Goal: Complete application form

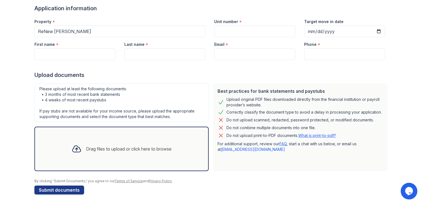
click at [78, 144] on div at bounding box center [76, 148] width 14 height 14
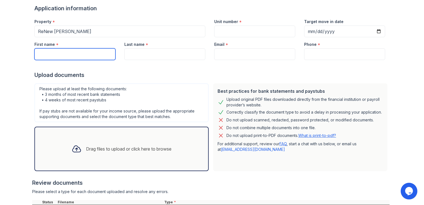
click at [77, 56] on input "First name" at bounding box center [74, 54] width 81 height 12
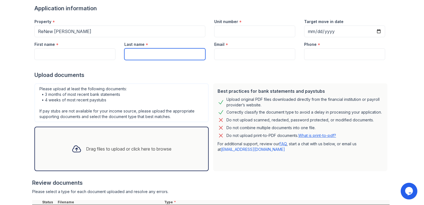
drag, startPoint x: 143, startPoint y: 59, endPoint x: 101, endPoint y: 59, distance: 41.9
click at [143, 59] on input "Last name" at bounding box center [164, 54] width 81 height 12
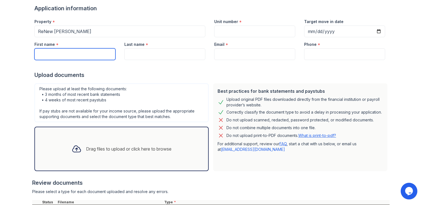
click at [90, 53] on input "First name" at bounding box center [74, 54] width 81 height 12
type input "jordan"
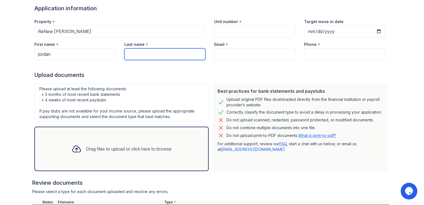
click at [132, 55] on input "Last name" at bounding box center [164, 54] width 81 height 12
type input "johnson"
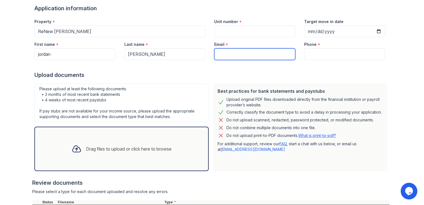
click at [247, 55] on input "Email" at bounding box center [254, 54] width 81 height 12
type input "jordandjohnso70@gmail.com"
type input "(850) 217-6497"
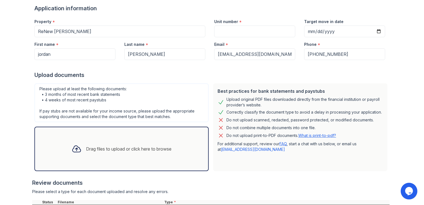
click at [234, 24] on label "Unit number" at bounding box center [226, 22] width 24 height 6
click at [234, 26] on input "Unit number" at bounding box center [254, 32] width 81 height 12
click at [234, 32] on input "Unit number" at bounding box center [254, 32] width 81 height 12
click at [419, 106] on div "Upload Documents for ReNew Marina Shores Application information Property * ReN…" at bounding box center [212, 60] width 424 height 205
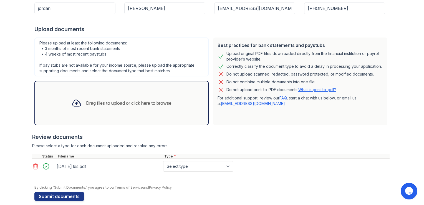
scroll to position [91, 0]
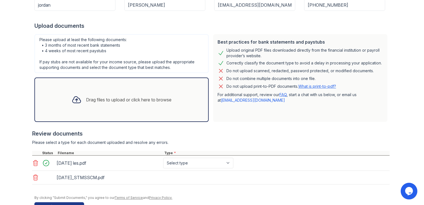
click at [83, 180] on div "2025-06-16_STMSSCM.pdf" at bounding box center [109, 177] width 104 height 9
click at [100, 177] on div "2025-06-16_STMSSCM.pdf" at bounding box center [109, 177] width 104 height 9
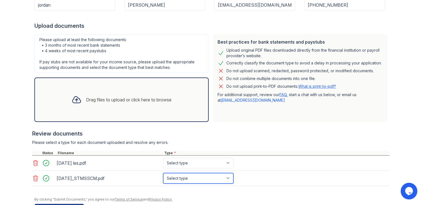
click at [211, 176] on select "Select type Paystub Bank Statement Offer Letter Tax Documents Benefit Award Let…" at bounding box center [198, 178] width 70 height 11
select select "bank_statement"
click at [163, 173] on select "Select type Paystub Bank Statement Offer Letter Tax Documents Benefit Award Let…" at bounding box center [198, 178] width 70 height 11
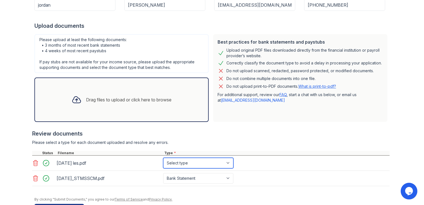
click at [195, 164] on select "Select type Paystub Bank Statement Offer Letter Tax Documents Benefit Award Let…" at bounding box center [198, 162] width 70 height 11
select select "paystub"
click at [163, 157] on select "Select type Paystub Bank Statement Offer Letter Tax Documents Benefit Award Let…" at bounding box center [198, 162] width 70 height 11
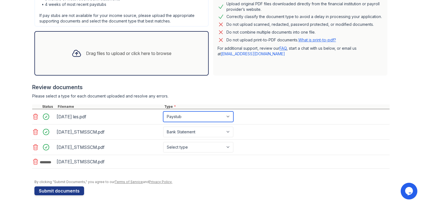
scroll to position [138, 0]
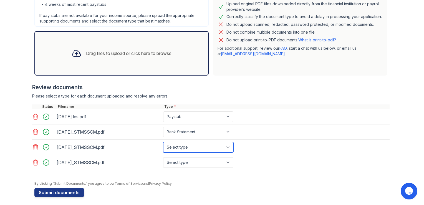
click at [207, 142] on select "Select type Paystub Bank Statement Offer Letter Tax Documents Benefit Award Let…" at bounding box center [198, 147] width 70 height 11
select select "bank_statement"
click at [163, 142] on select "Select type Paystub Bank Statement Offer Letter Tax Documents Benefit Award Let…" at bounding box center [198, 147] width 70 height 11
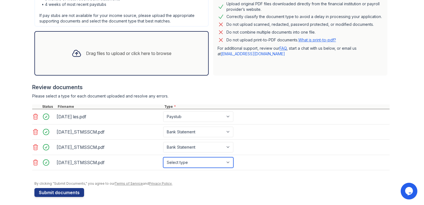
click at [198, 161] on select "Select type Paystub Bank Statement Offer Letter Tax Documents Benefit Award Let…" at bounding box center [198, 162] width 70 height 11
select select "bank_statement"
click at [163, 157] on select "Select type Paystub Bank Statement Offer Letter Tax Documents Benefit Award Let…" at bounding box center [198, 162] width 70 height 11
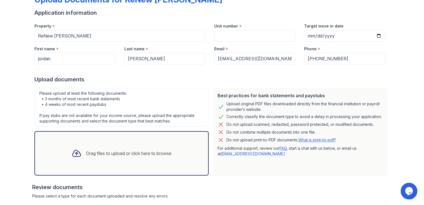
scroll to position [25, 0]
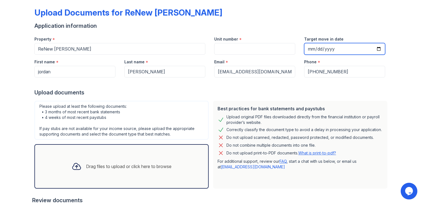
click at [376, 48] on input "Target move in date" at bounding box center [344, 49] width 81 height 12
type input "2025-09-30"
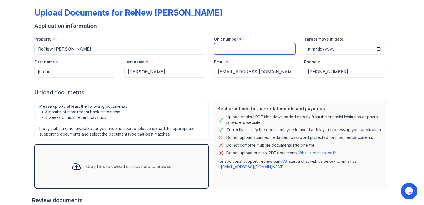
click at [263, 48] on input "Unit number" at bounding box center [254, 49] width 81 height 12
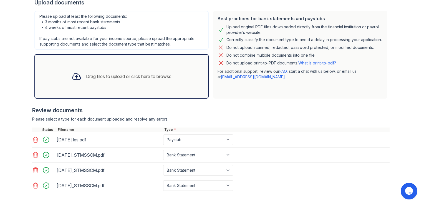
scroll to position [139, 0]
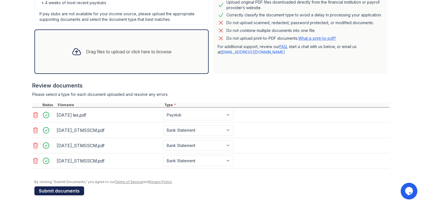
type input "101"
click at [49, 188] on button "Submit documents" at bounding box center [59, 190] width 50 height 9
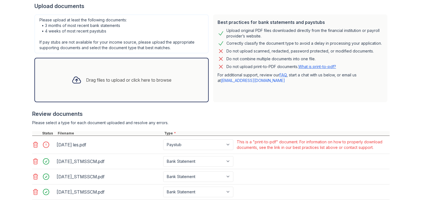
scroll to position [157, 0]
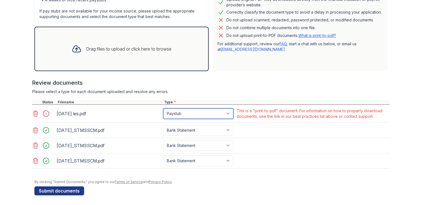
click at [219, 114] on select "Paystub Bank Statement Offer Letter Tax Documents Benefit Award Letter Investme…" at bounding box center [198, 113] width 70 height 11
click at [34, 113] on icon at bounding box center [35, 113] width 7 height 7
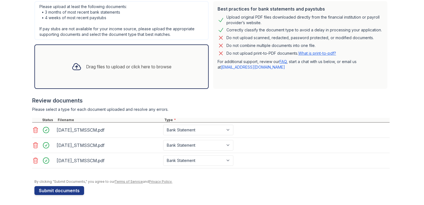
click at [401, 53] on div "Upload Documents for ReNew Marina Shores Please correct the errors below. Appli…" at bounding box center [212, 32] width 406 height 345
click at [130, 62] on div "Drag files to upload or click here to browse" at bounding box center [121, 66] width 109 height 19
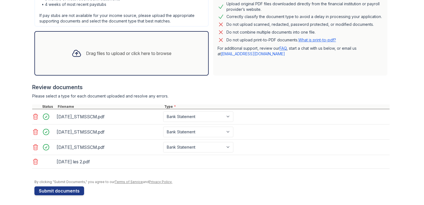
click at [41, 161] on div at bounding box center [48, 161] width 16 height 8
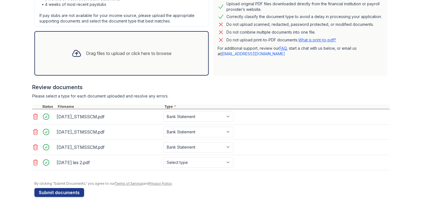
scroll to position [155, 0]
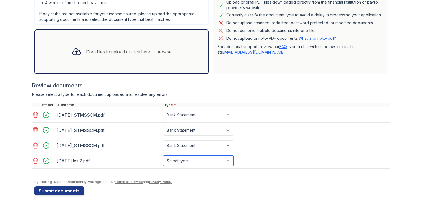
click at [185, 162] on select "Select type Paystub Bank Statement Offer Letter Tax Documents Benefit Award Let…" at bounding box center [198, 160] width 70 height 11
select select "paystub"
click at [163, 155] on select "Select type Paystub Bank Statement Offer Letter Tax Documents Benefit Award Let…" at bounding box center [198, 160] width 70 height 11
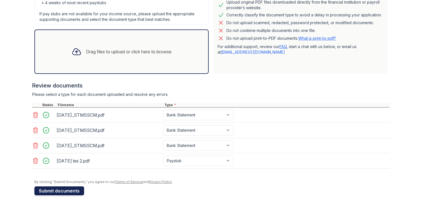
click at [71, 188] on button "Submit documents" at bounding box center [59, 190] width 50 height 9
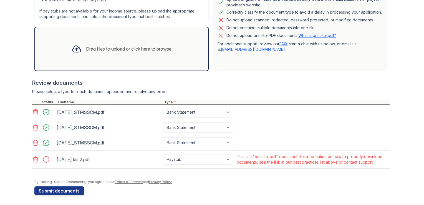
scroll to position [157, 0]
click at [191, 156] on select "Paystub Bank Statement Offer Letter Tax Documents Benefit Award Letter Investme…" at bounding box center [198, 159] width 70 height 11
click at [32, 160] on icon at bounding box center [35, 159] width 7 height 7
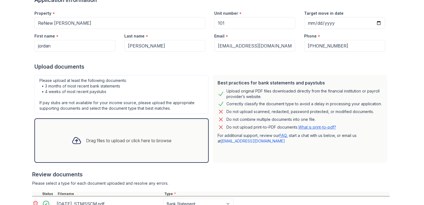
scroll to position [62, 0]
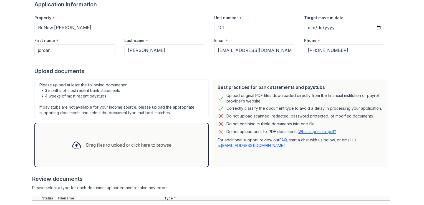
click at [323, 131] on link "What is print-to-pdf?" at bounding box center [317, 131] width 38 height 5
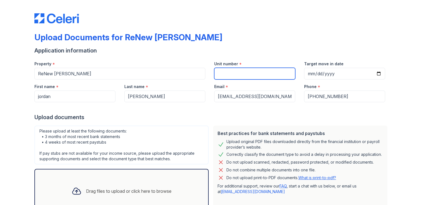
click at [236, 71] on input "Unit number" at bounding box center [254, 74] width 81 height 12
type input "101"
click at [310, 55] on form "Application information Property * ReNew Marina Shores Unit number * 101 Target…" at bounding box center [211, 142] width 355 height 190
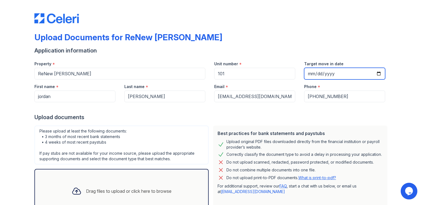
click at [377, 71] on input "Target move in date" at bounding box center [344, 74] width 81 height 12
type input "2025-09-30"
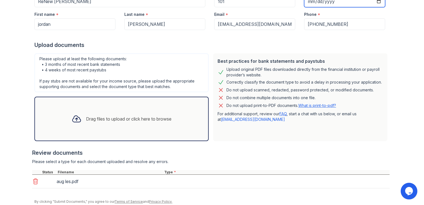
scroll to position [73, 0]
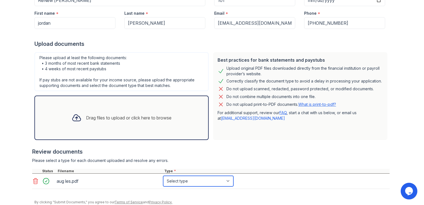
click at [204, 182] on select "Select type Paystub Bank Statement Offer Letter Tax Documents Benefit Award Let…" at bounding box center [198, 180] width 70 height 11
select select "bank_statement"
click at [163, 175] on select "Select type Paystub Bank Statement Offer Letter Tax Documents Benefit Award Let…" at bounding box center [198, 180] width 70 height 11
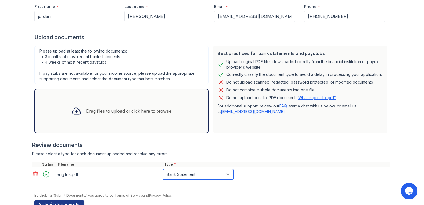
scroll to position [94, 0]
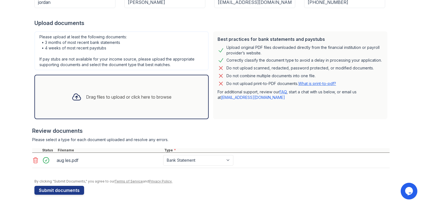
click at [179, 90] on div "Drag files to upload or click here to browse" at bounding box center [121, 97] width 174 height 44
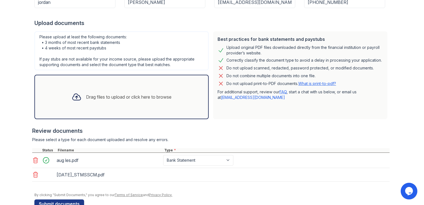
click at [110, 99] on div "Drag files to upload or click here to browse" at bounding box center [128, 96] width 85 height 7
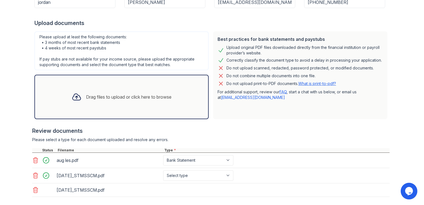
click at [73, 102] on div at bounding box center [76, 97] width 14 height 14
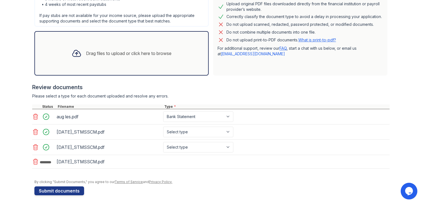
click at [182, 136] on div "2025-06-16_STMSSCM.pdf Select type Paystub Bank Statement Offer Letter Tax Docu…" at bounding box center [210, 131] width 357 height 15
click at [180, 129] on select "Select type Paystub Bank Statement Offer Letter Tax Documents Benefit Award Let…" at bounding box center [198, 131] width 70 height 11
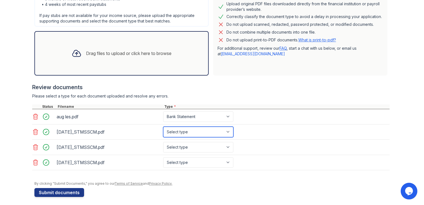
select select "paystub"
click at [163, 126] on select "Select type Paystub Bank Statement Offer Letter Tax Documents Benefit Award Let…" at bounding box center [198, 131] width 70 height 11
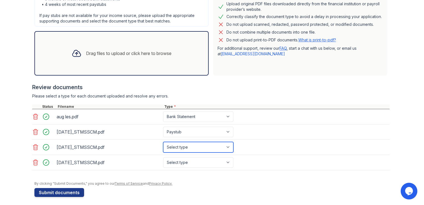
click at [177, 147] on select "Select type Paystub Bank Statement Offer Letter Tax Documents Benefit Award Let…" at bounding box center [198, 147] width 70 height 11
click at [272, 115] on div "aug les.pdf Select type Paystub Bank Statement Offer Letter Tax Documents Benef…" at bounding box center [210, 116] width 357 height 15
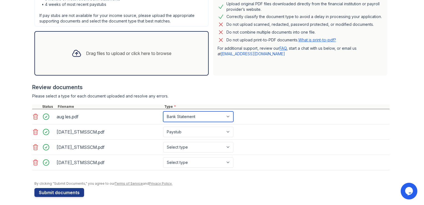
click at [224, 115] on select "Select type Paystub Bank Statement Offer Letter Tax Documents Benefit Award Let…" at bounding box center [198, 116] width 70 height 11
select select "paystub"
click at [163, 111] on select "Select type Paystub Bank Statement Offer Letter Tax Documents Benefit Award Let…" at bounding box center [198, 116] width 70 height 11
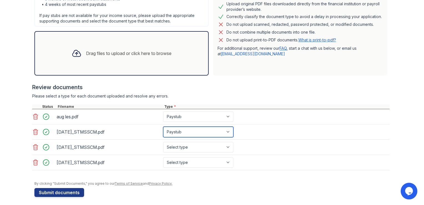
click at [181, 131] on select "Select type Paystub Bank Statement Offer Letter Tax Documents Benefit Award Let…" at bounding box center [198, 131] width 70 height 11
select select "bank_statement"
click at [163, 126] on select "Select type Paystub Bank Statement Offer Letter Tax Documents Benefit Award Let…" at bounding box center [198, 131] width 70 height 11
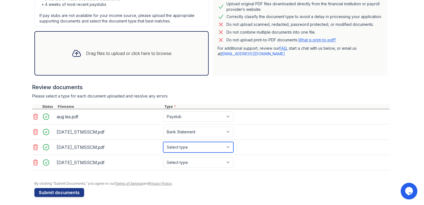
click at [179, 147] on select "Select type Paystub Bank Statement Offer Letter Tax Documents Benefit Award Let…" at bounding box center [198, 147] width 70 height 11
select select "bank_statement"
click at [163, 142] on select "Select type Paystub Bank Statement Offer Letter Tax Documents Benefit Award Let…" at bounding box center [198, 147] width 70 height 11
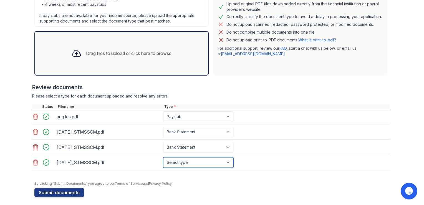
click at [195, 159] on select "Select type Paystub Bank Statement Offer Letter Tax Documents Benefit Award Let…" at bounding box center [198, 162] width 70 height 11
select select "bank_statement"
click at [163, 157] on select "Select type Paystub Bank Statement Offer Letter Tax Documents Benefit Award Let…" at bounding box center [198, 162] width 70 height 11
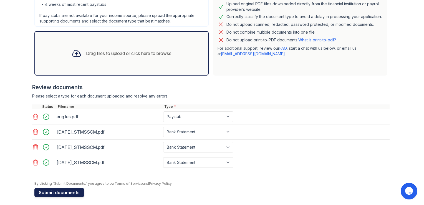
click at [59, 189] on button "Submit documents" at bounding box center [59, 192] width 50 height 9
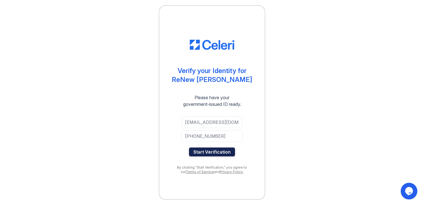
click at [217, 154] on button "Start Verification" at bounding box center [212, 151] width 46 height 9
